Goal: Find specific page/section: Find specific page/section

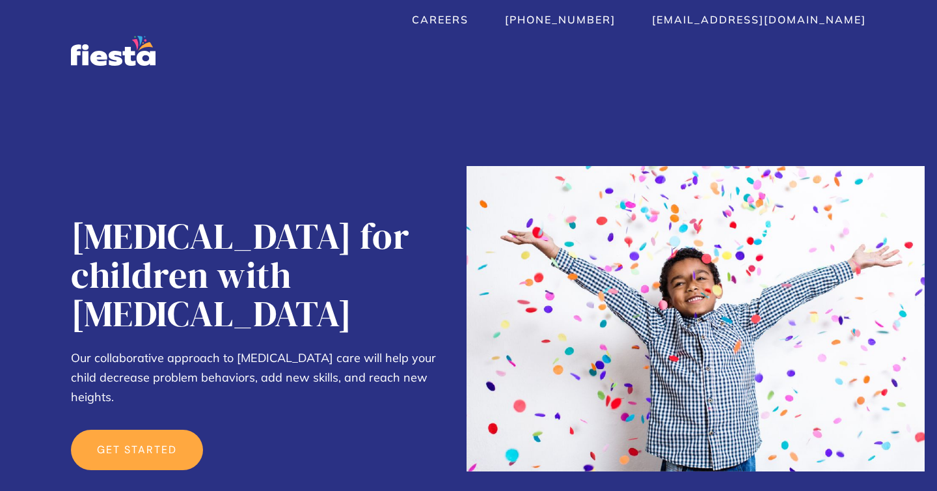
click at [141, 430] on link "get started" at bounding box center [137, 450] width 132 height 40
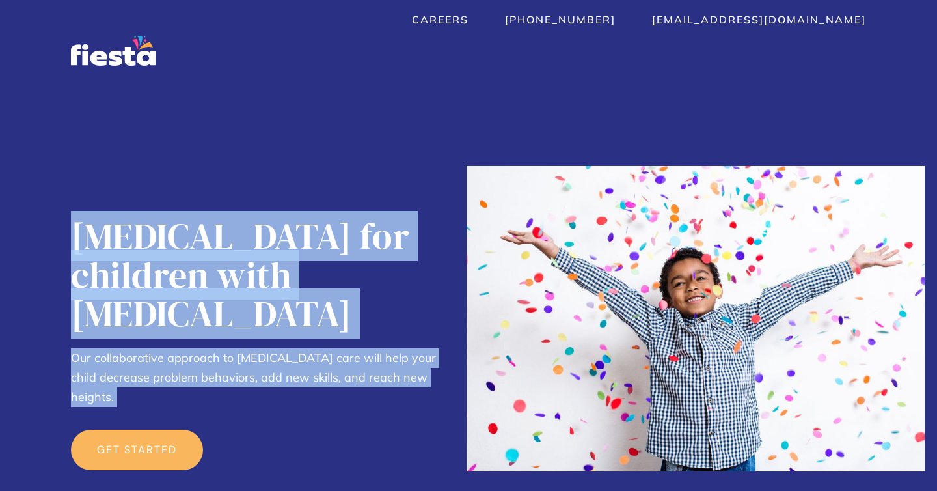
drag, startPoint x: 78, startPoint y: 234, endPoint x: 435, endPoint y: 348, distance: 374.6
click at [435, 350] on div "[MEDICAL_DATA] for children with [MEDICAL_DATA] Our collaborative approach to […" at bounding box center [262, 387] width 382 height 340
copy div "[MEDICAL_DATA] for children with [MEDICAL_DATA] Our collaborative approach to […"
